Goal: Task Accomplishment & Management: Complete application form

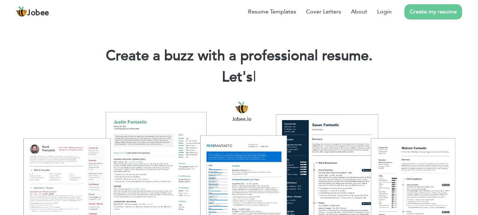
click at [413, 10] on link "Create my resume" at bounding box center [433, 11] width 58 height 15
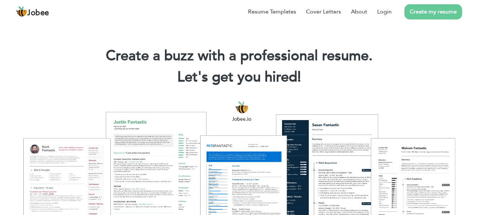
click at [408, 75] on h2 "Let's get you hired! |" at bounding box center [239, 77] width 457 height 18
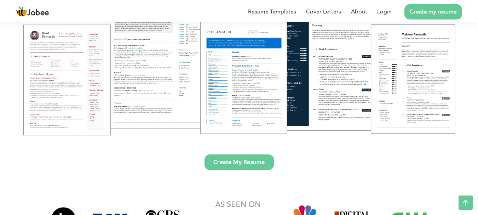
scroll to position [113, 0]
click at [260, 158] on link "Create My Resume" at bounding box center [238, 163] width 69 height 16
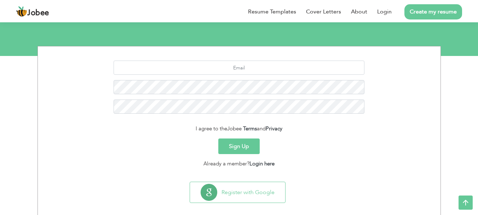
scroll to position [79, 0]
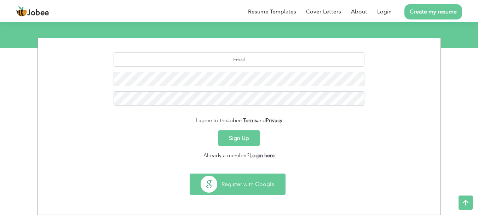
click at [241, 186] on button "Register with Google" at bounding box center [237, 184] width 95 height 21
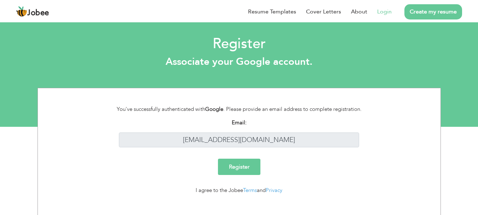
click at [243, 166] on input "Register" at bounding box center [239, 166] width 42 height 16
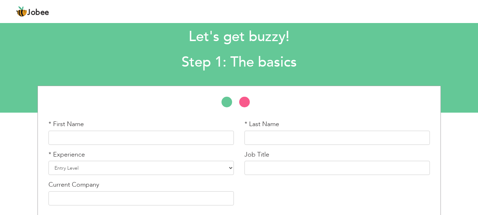
scroll to position [42, 0]
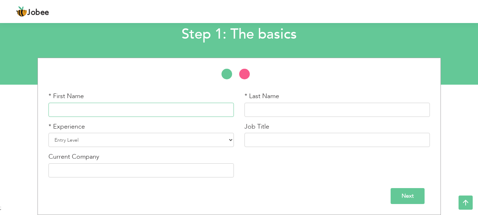
click at [191, 112] on input "text" at bounding box center [140, 110] width 185 height 14
click at [160, 144] on select "Entry Level Less than 1 Year 1 Year 2 Years 3 Years 4 Years 5 Years 6 Years 7 Y…" at bounding box center [140, 140] width 185 height 14
click at [168, 106] on input "text" at bounding box center [140, 110] width 185 height 14
type input "Rizwan"
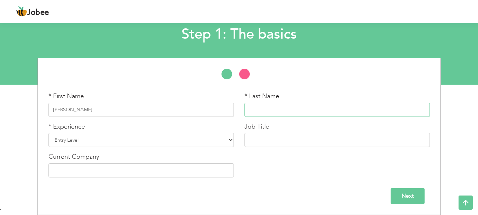
click at [283, 110] on input "text" at bounding box center [336, 110] width 185 height 14
type input "[PERSON_NAME]"
click at [152, 135] on select "Entry Level Less than 1 Year 1 Year 2 Years 3 Years 4 Years 5 Years 6 Years 7 Y…" at bounding box center [140, 140] width 185 height 14
select select "6"
click at [48, 133] on select "Entry Level Less than 1 Year 1 Year 2 Years 3 Years 4 Years 5 Years 6 Years 7 Y…" at bounding box center [140, 140] width 185 height 14
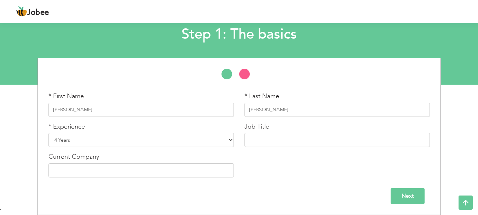
click at [260, 145] on div "Job Title" at bounding box center [337, 137] width 196 height 30
click at [260, 145] on input "text" at bounding box center [336, 140] width 185 height 14
type input "a"
type input "Assistant Manager Finance"
click at [174, 170] on input "text" at bounding box center [140, 170] width 185 height 14
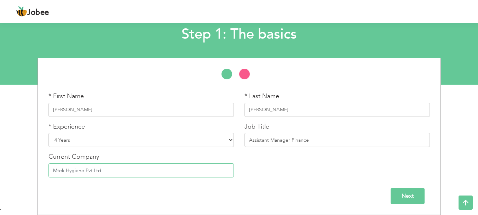
type input "Mtek Hygiene Pvt Ltd"
click at [405, 210] on div "* First Name Rizwan * Last Name Malik * Experience Entry Level Less than 1 Year" at bounding box center [238, 136] width 403 height 157
click at [420, 197] on input "Next" at bounding box center [407, 196] width 34 height 16
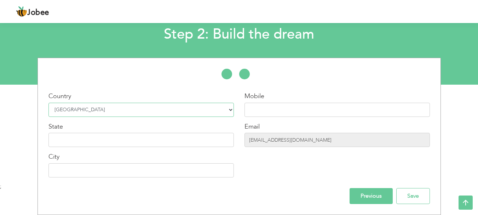
click at [210, 110] on select "Select Country Afghanistan Albania Algeria American Samoa Andorra Angola Anguil…" at bounding box center [140, 110] width 185 height 14
click at [242, 163] on div "Mobile Email rizo14367@gmail.com" at bounding box center [337, 137] width 196 height 91
click at [295, 111] on input "text" at bounding box center [336, 110] width 185 height 14
type input "03132842136"
type input "KARACHI"
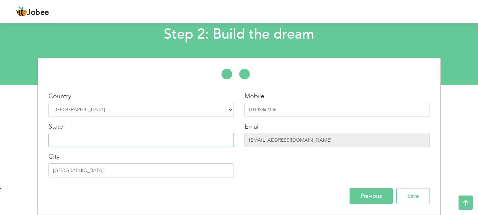
click at [209, 134] on input "text" at bounding box center [140, 140] width 185 height 14
drag, startPoint x: 200, startPoint y: 140, endPoint x: 285, endPoint y: 128, distance: 86.0
click at [285, 128] on div "Country Select Country Afghanistan Albania Algeria American Samoa Andorra Angol…" at bounding box center [239, 137] width 403 height 91
type input "Sindh"
click at [406, 197] on input "Save" at bounding box center [413, 196] width 34 height 16
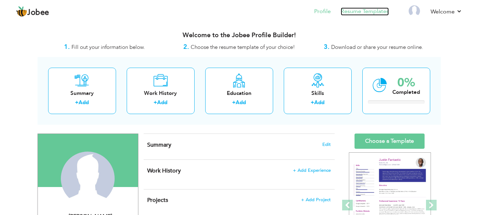
click at [370, 10] on link "Resume Templates" at bounding box center [365, 11] width 48 height 8
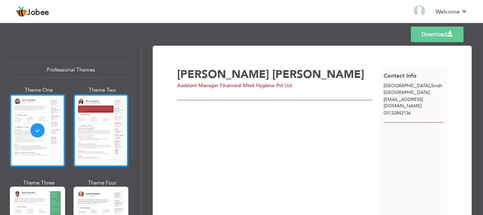
click at [94, 118] on div at bounding box center [101, 130] width 55 height 73
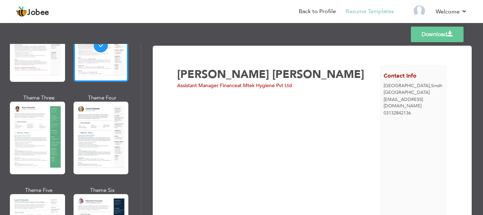
scroll to position [99, 0]
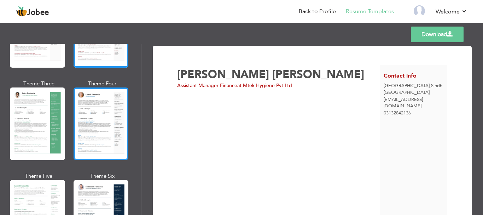
click at [100, 127] on div at bounding box center [101, 123] width 55 height 73
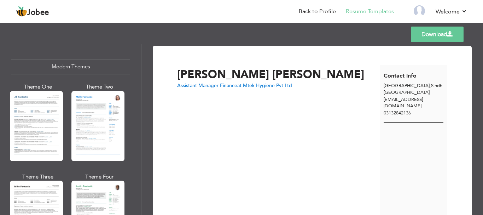
scroll to position [311, 0]
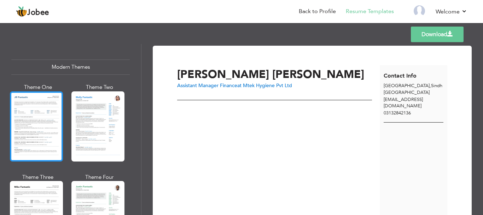
click at [45, 104] on div at bounding box center [36, 126] width 53 height 70
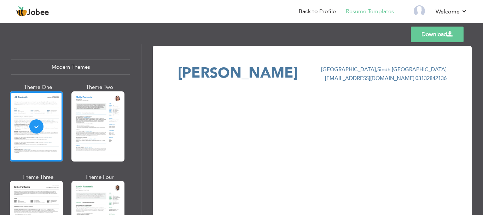
click at [199, 102] on div "Download Rizwan Malik KARACHI , Sindh Pakistan rizo14367@gmail.com | 03132842136" at bounding box center [312, 91] width 269 height 51
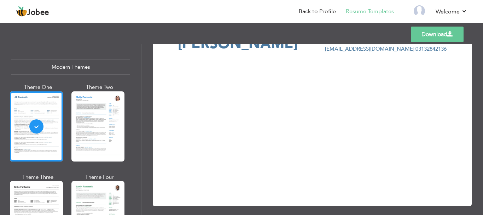
scroll to position [35, 0]
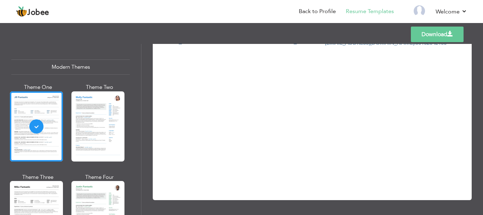
click at [136, 163] on div "Professional Themes Theme One Theme Two Theme Three Theme Six" at bounding box center [70, 129] width 141 height 171
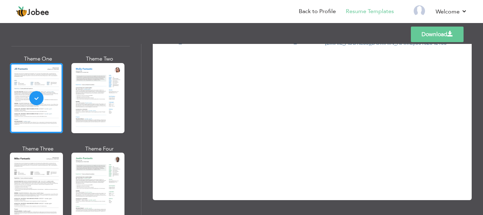
scroll to position [354, 0]
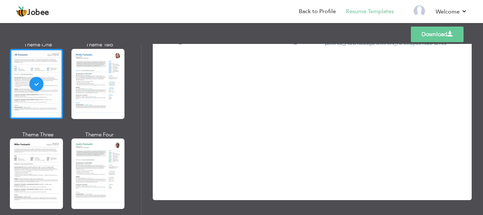
click at [424, 36] on link "Download" at bounding box center [437, 35] width 53 height 16
click at [318, 13] on link "Back to Profile" at bounding box center [317, 11] width 37 height 8
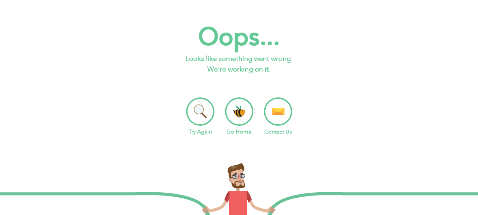
click at [235, 104] on li "Go Home" at bounding box center [239, 116] width 28 height 39
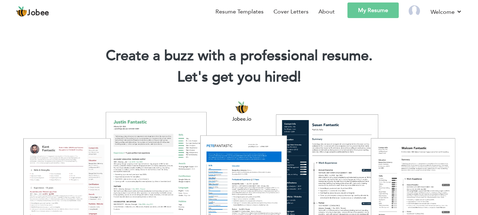
click at [380, 8] on link "My Resume" at bounding box center [372, 10] width 51 height 16
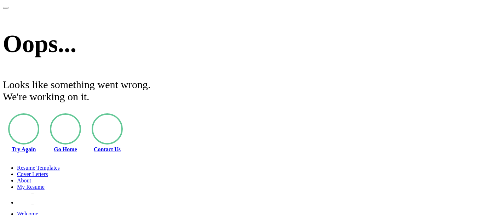
click at [39, 114] on li "Try Again" at bounding box center [23, 132] width 31 height 39
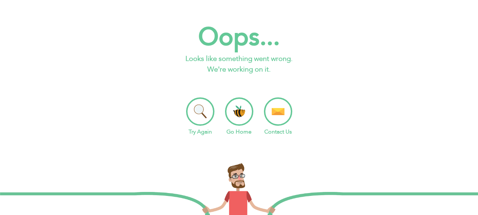
click at [234, 114] on li "Go Home" at bounding box center [239, 116] width 28 height 39
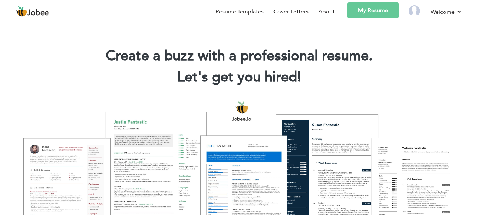
click at [374, 71] on h2 "Let's get you hired! |" at bounding box center [239, 77] width 457 height 18
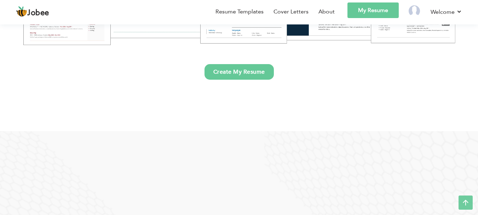
scroll to position [226, 0]
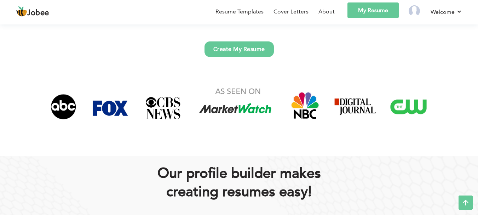
click at [247, 44] on link "Create My Resume" at bounding box center [238, 49] width 69 height 16
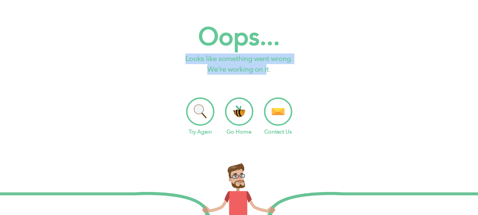
drag, startPoint x: 324, startPoint y: 9, endPoint x: 277, endPoint y: 68, distance: 75.0
click at [277, 68] on div "Oops... Looks like something went wrong. We're working on it. Try Again Go Home…" at bounding box center [239, 82] width 478 height 123
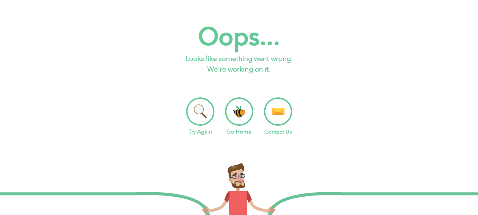
click at [243, 97] on li "Go Home" at bounding box center [239, 116] width 28 height 39
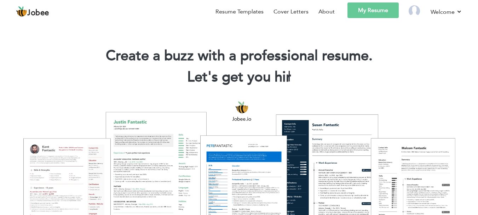
click at [414, 27] on section "Create a buzz with a professional resume. Let's get you hir |" at bounding box center [239, 56] width 478 height 71
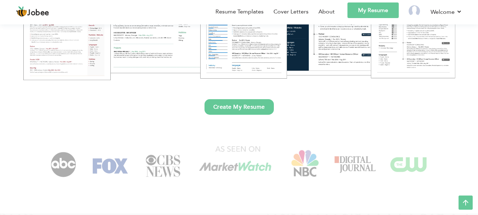
scroll to position [170, 0]
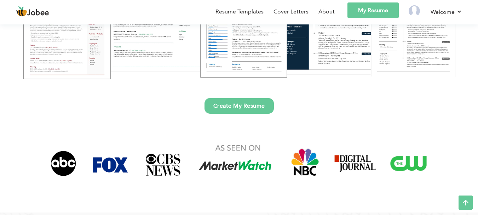
click at [228, 108] on link "Create My Resume" at bounding box center [238, 106] width 69 height 16
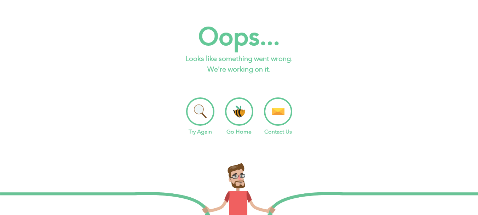
click at [236, 104] on li "Go Home" at bounding box center [239, 116] width 28 height 39
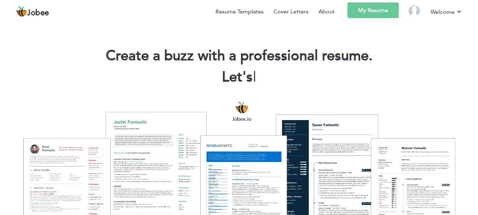
click at [435, 68] on h2 "Let's |" at bounding box center [239, 77] width 457 height 18
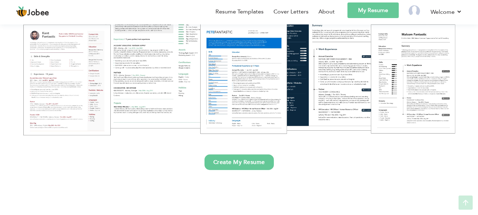
scroll to position [127, 0]
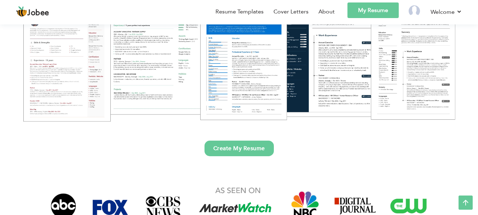
click at [249, 147] on link "Create My Resume" at bounding box center [238, 148] width 69 height 16
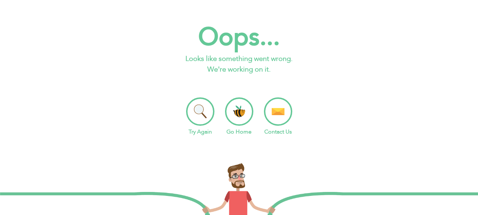
click at [207, 111] on li "Try Again" at bounding box center [200, 116] width 28 height 39
click at [233, 121] on li "Go Home" at bounding box center [239, 116] width 28 height 39
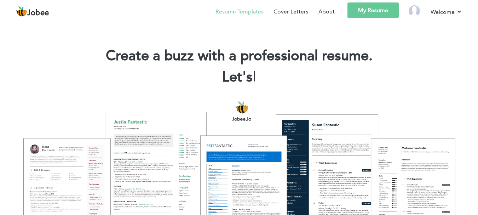
click at [253, 6] on li "Resume Templates" at bounding box center [235, 12] width 58 height 21
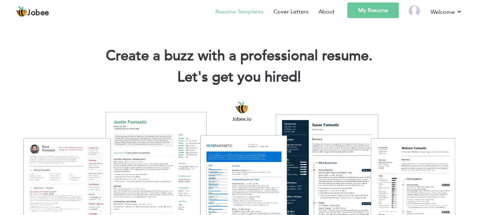
click at [249, 11] on link "Resume Templates" at bounding box center [239, 11] width 48 height 8
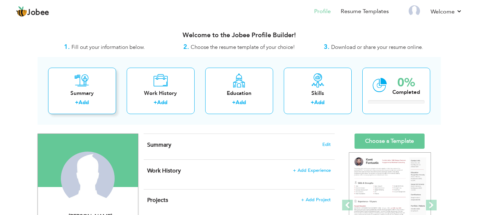
click at [97, 93] on div "Summary" at bounding box center [82, 92] width 57 height 7
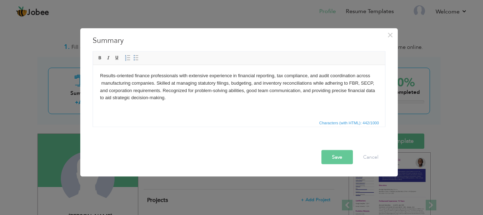
click at [102, 83] on body "Results-oriented finance professionals with extensive experience in financial r…" at bounding box center [239, 86] width 278 height 29
click at [372, 83] on body "Results-oriented finance professionals with extensive experience in financial r…" at bounding box center [239, 86] width 278 height 29
click at [352, 85] on body "Results-oriented finance professionals with extensive experience in financial r…" at bounding box center [239, 86] width 278 height 29
click at [349, 82] on body "Results-oriented finance professionals with extensive experience in financial r…" at bounding box center [239, 86] width 278 height 29
click at [189, 102] on html "Results-oriented finance professionals with extensive experience in financial r…" at bounding box center [239, 87] width 292 height 44
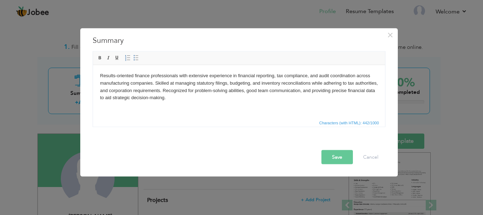
click at [336, 164] on div "Save Cancel" at bounding box center [238, 150] width 303 height 37
click at [337, 156] on button "Save" at bounding box center [337, 157] width 31 height 14
